Goal: Information Seeking & Learning: Learn about a topic

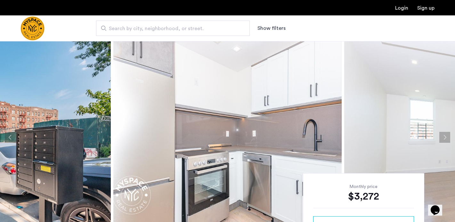
click at [441, 136] on button "Next apartment" at bounding box center [445, 137] width 11 height 11
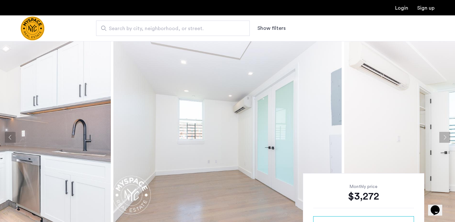
click at [441, 136] on button "Next apartment" at bounding box center [445, 137] width 11 height 11
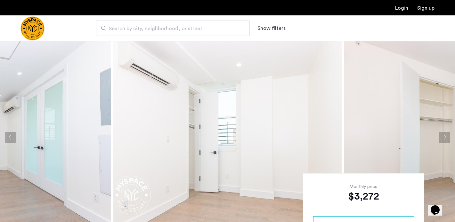
click at [441, 136] on button "Next apartment" at bounding box center [445, 137] width 11 height 11
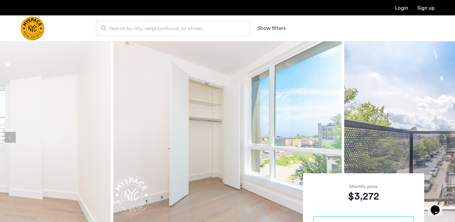
click at [441, 136] on button "Next apartment" at bounding box center [445, 137] width 11 height 11
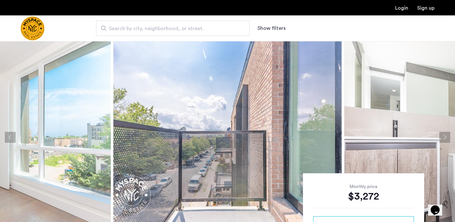
click at [441, 136] on button "Next apartment" at bounding box center [445, 137] width 11 height 11
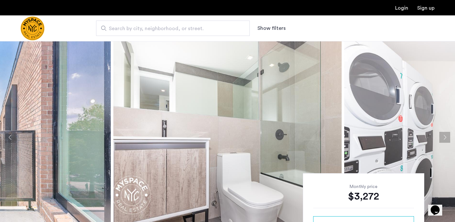
click at [441, 136] on button "Next apartment" at bounding box center [445, 137] width 11 height 11
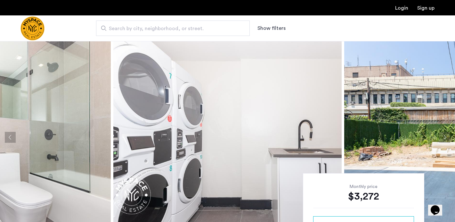
click at [441, 136] on button "Next apartment" at bounding box center [445, 137] width 11 height 11
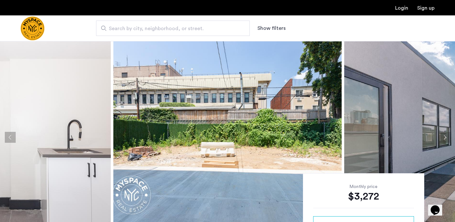
click at [441, 136] on button "Next apartment" at bounding box center [445, 137] width 11 height 11
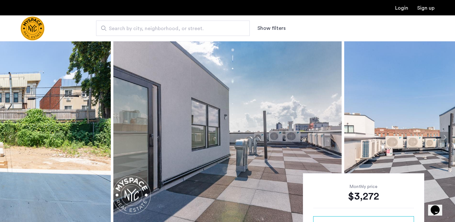
click at [441, 136] on button "Next apartment" at bounding box center [445, 137] width 11 height 11
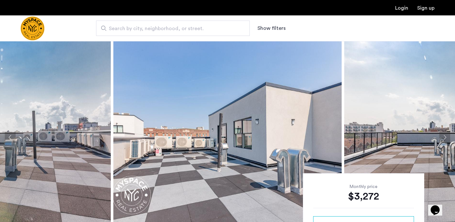
click at [441, 136] on button "Next apartment" at bounding box center [445, 137] width 11 height 11
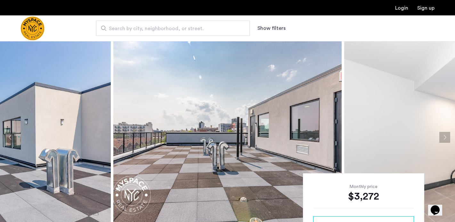
click at [441, 136] on button "Next apartment" at bounding box center [445, 137] width 11 height 11
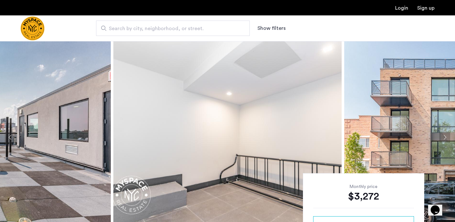
click at [441, 136] on button "Next apartment" at bounding box center [445, 137] width 11 height 11
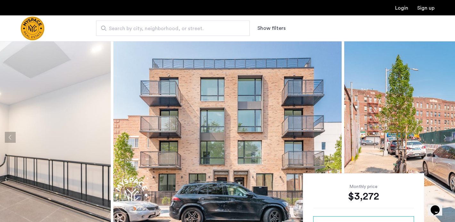
click at [441, 136] on button "Next apartment" at bounding box center [445, 137] width 11 height 11
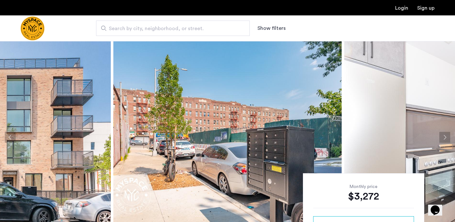
click at [441, 136] on button "Next apartment" at bounding box center [445, 137] width 11 height 11
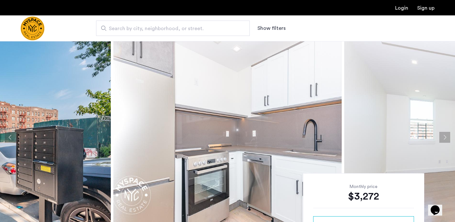
click at [441, 136] on button "Next apartment" at bounding box center [445, 137] width 11 height 11
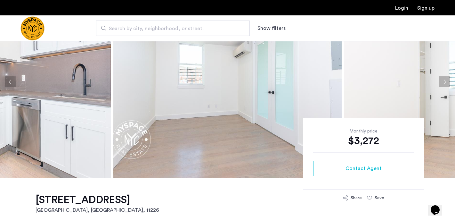
scroll to position [198, 0]
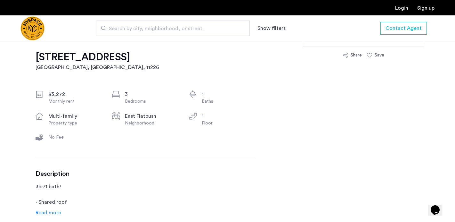
click at [64, 58] on h1 "2911 Albemarle Rd, Unit 1R" at bounding box center [98, 57] width 124 height 13
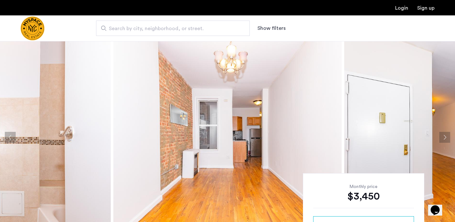
click at [245, 120] on img at bounding box center [227, 137] width 228 height 192
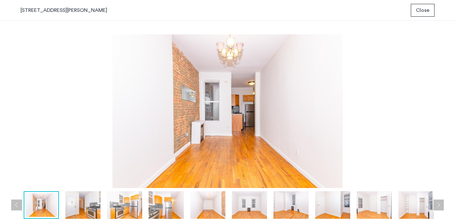
click at [208, 202] on img at bounding box center [207, 205] width 35 height 28
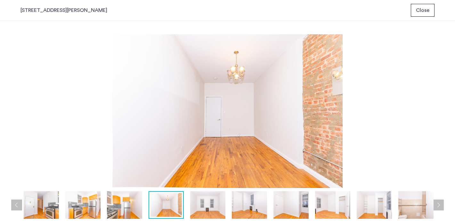
click at [256, 201] on img at bounding box center [249, 205] width 35 height 28
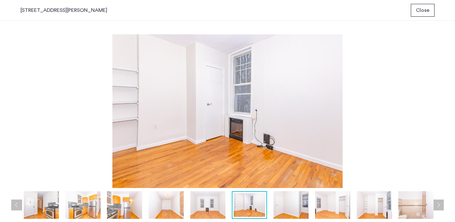
click at [282, 202] on img at bounding box center [291, 205] width 35 height 28
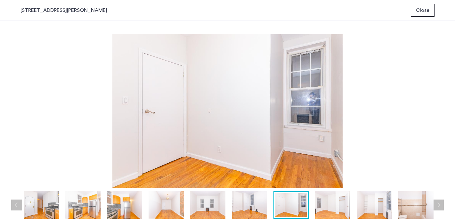
click at [419, 8] on span "Close" at bounding box center [422, 10] width 13 height 8
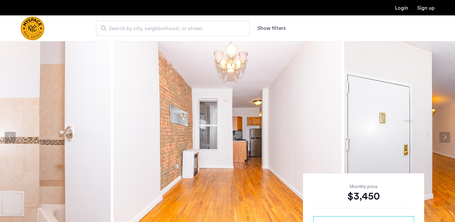
scroll to position [12, 0]
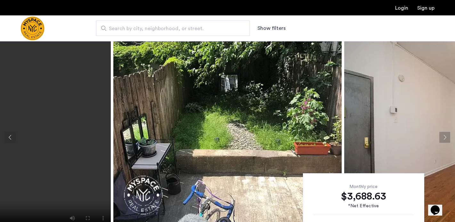
click at [445, 138] on button "Next apartment" at bounding box center [445, 137] width 11 height 11
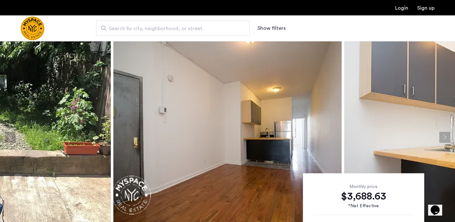
click at [445, 138] on button "Next apartment" at bounding box center [445, 137] width 11 height 11
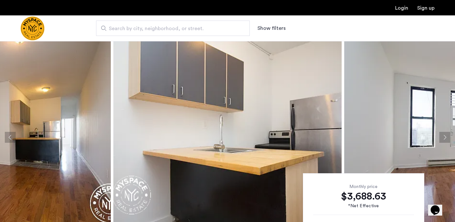
click at [445, 138] on button "Next apartment" at bounding box center [445, 137] width 11 height 11
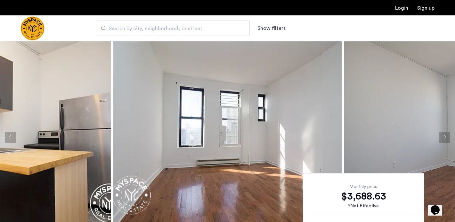
click at [445, 138] on button "Next apartment" at bounding box center [445, 137] width 11 height 11
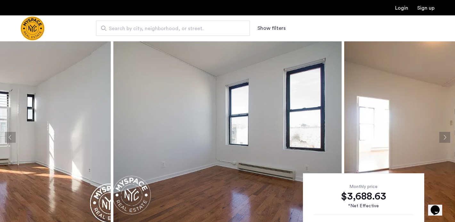
click at [445, 138] on button "Next apartment" at bounding box center [445, 137] width 11 height 11
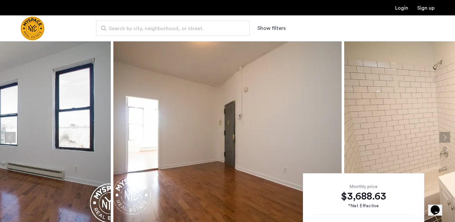
click at [445, 138] on button "Next apartment" at bounding box center [445, 137] width 11 height 11
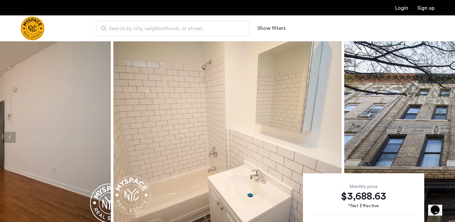
click at [445, 138] on button "Next apartment" at bounding box center [445, 137] width 11 height 11
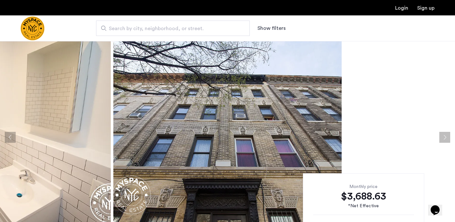
click at [445, 138] on button "Next apartment" at bounding box center [445, 137] width 11 height 11
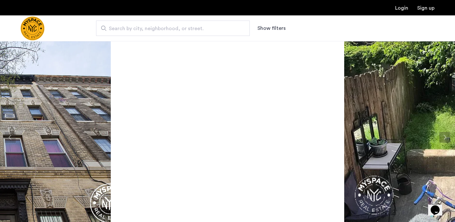
click at [445, 138] on button "Next apartment" at bounding box center [445, 137] width 11 height 11
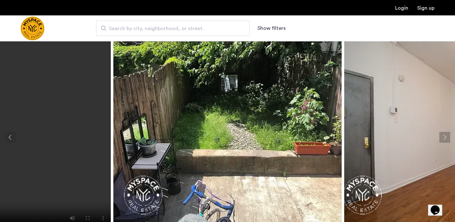
click at [445, 138] on button "Next apartment" at bounding box center [445, 137] width 11 height 11
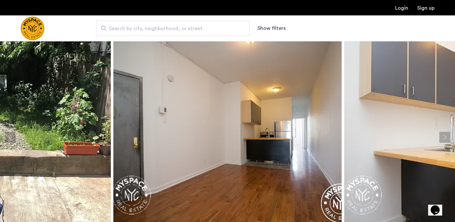
click at [445, 138] on button "Next apartment" at bounding box center [445, 137] width 11 height 11
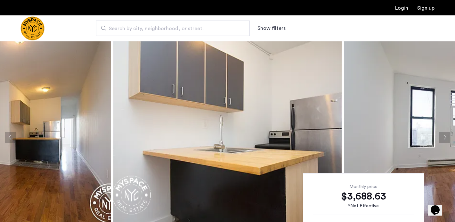
click at [445, 138] on button "Next apartment" at bounding box center [445, 137] width 11 height 11
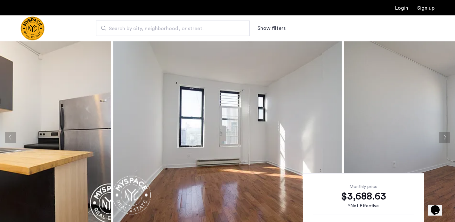
click at [445, 137] on button "Next apartment" at bounding box center [445, 137] width 11 height 11
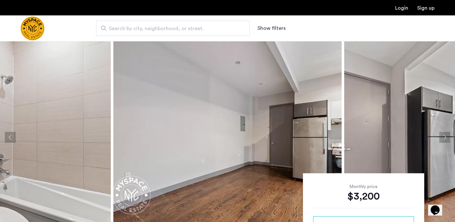
click at [182, 28] on span "Search by city, neighborhood, or street." at bounding box center [170, 29] width 123 height 8
click at [182, 28] on input "Search by city, neighborhood, or street." at bounding box center [173, 28] width 154 height 15
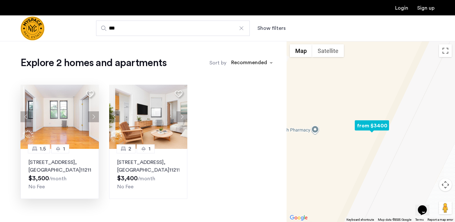
type input "***"
click at [91, 117] on button "Next apartment" at bounding box center [93, 116] width 11 height 11
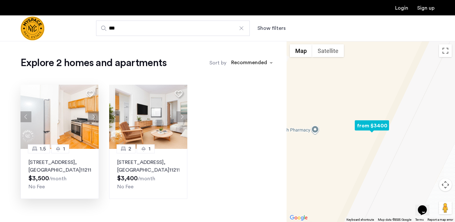
click at [91, 117] on button "Next apartment" at bounding box center [93, 116] width 11 height 11
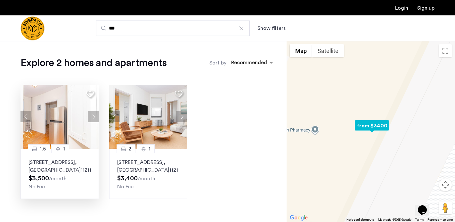
click at [91, 117] on button "Next apartment" at bounding box center [93, 116] width 11 height 11
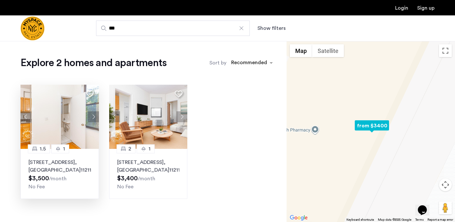
click at [91, 117] on button "Next apartment" at bounding box center [93, 116] width 11 height 11
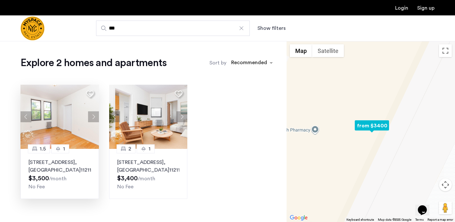
click at [91, 117] on button "Next apartment" at bounding box center [93, 116] width 11 height 11
